Goal: Find specific page/section

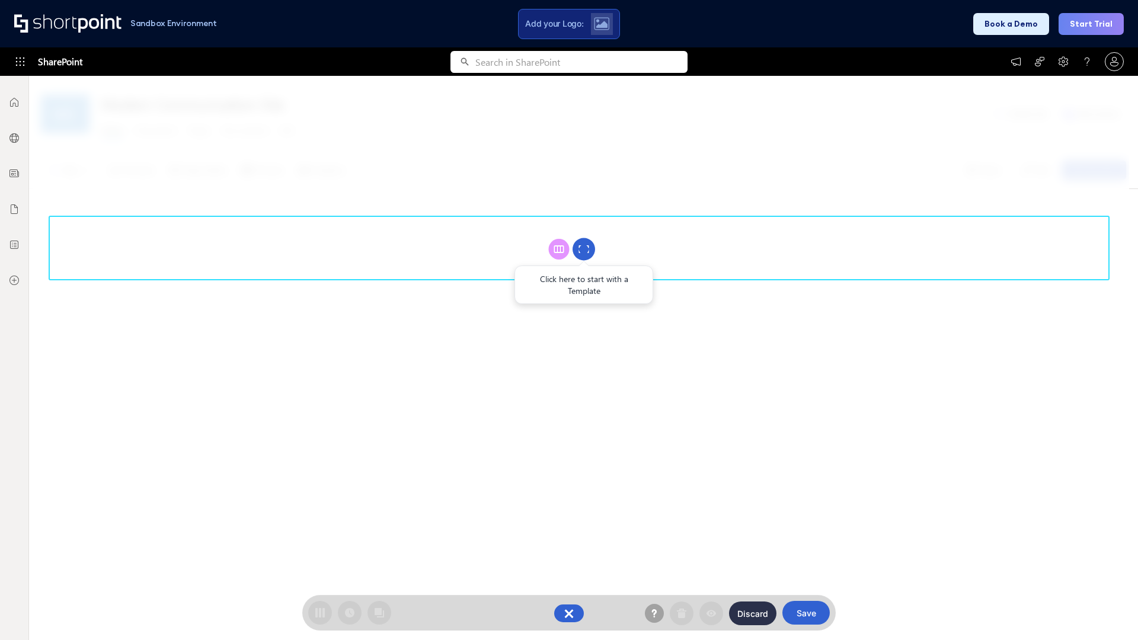
click at [584, 249] on circle at bounding box center [583, 249] width 23 height 23
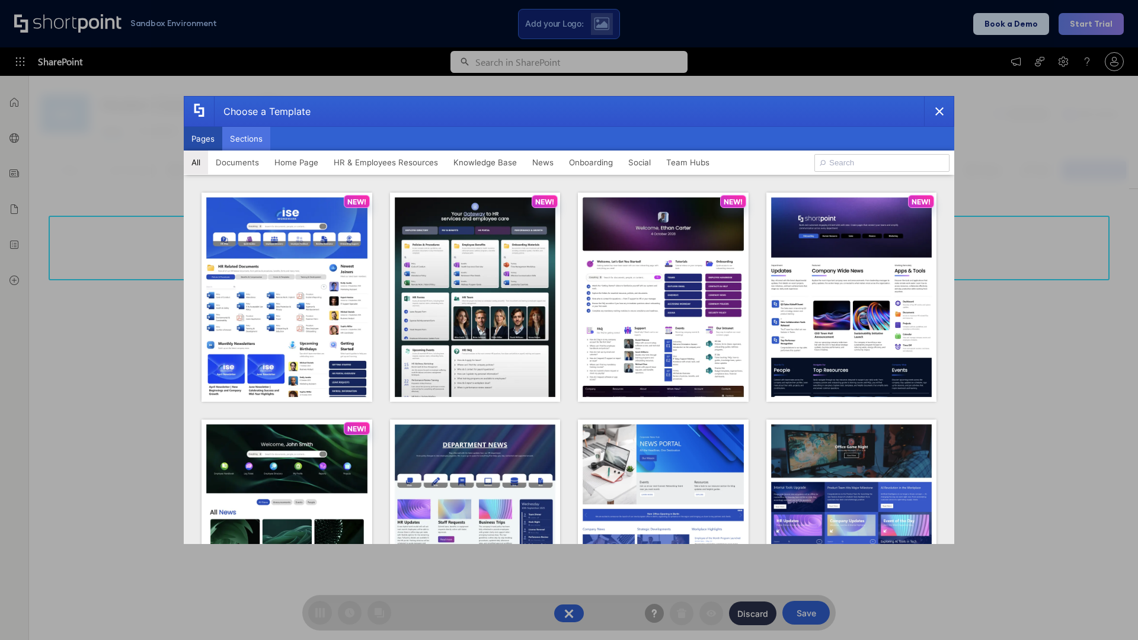
click at [246, 139] on button "Sections" at bounding box center [246, 139] width 48 height 24
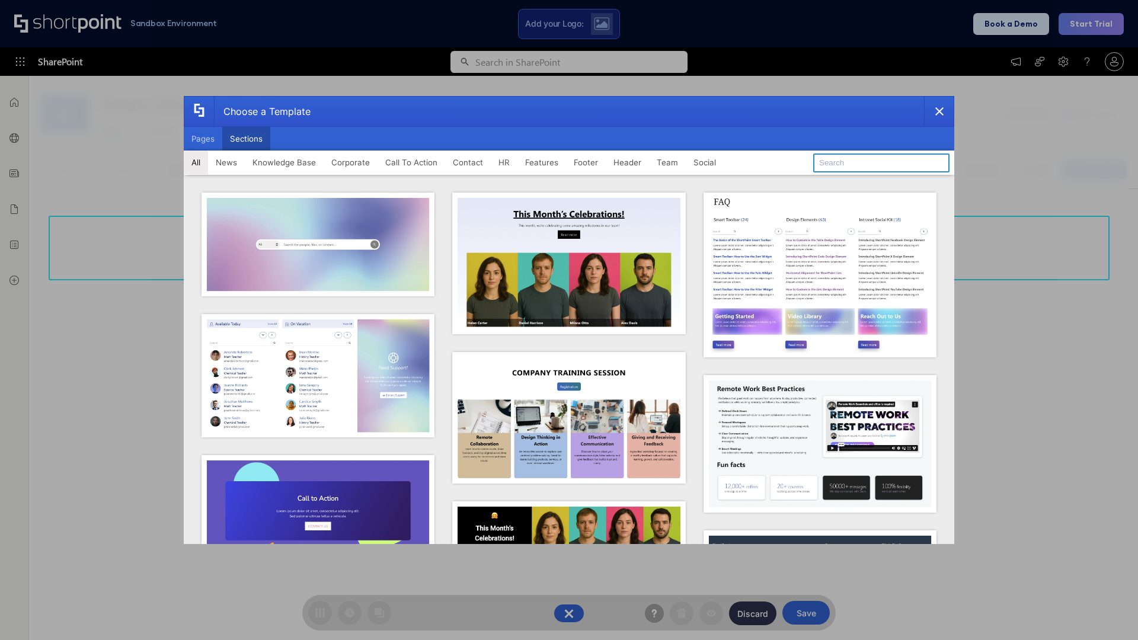
type input "Footer 4"
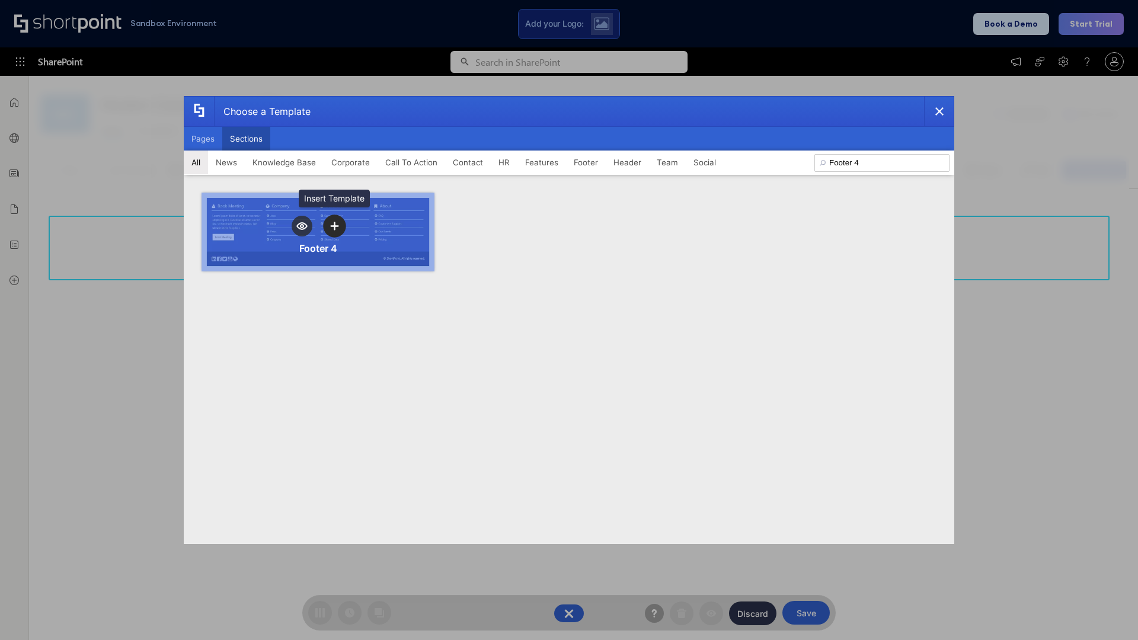
click at [334, 226] on icon "template selector" at bounding box center [334, 226] width 8 height 8
